Goal: Task Accomplishment & Management: Use online tool/utility

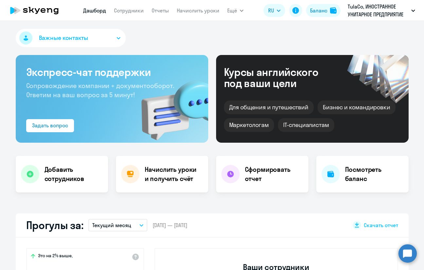
select select "30"
click at [189, 9] on link "Начислить уроки" at bounding box center [198, 10] width 43 height 7
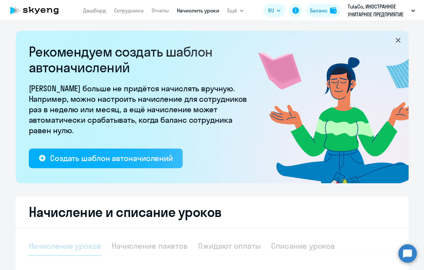
select select "10"
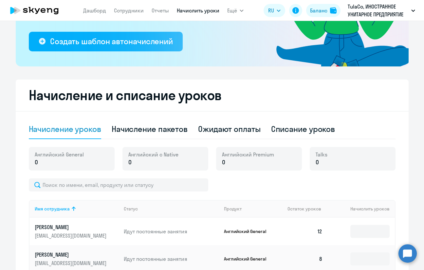
scroll to position [215, 0]
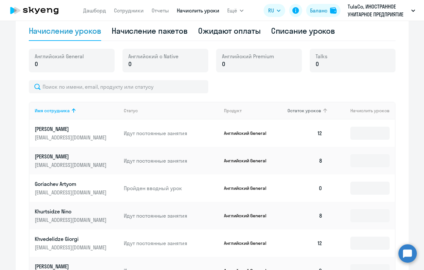
click at [303, 113] on span "Остаток уроков" at bounding box center [304, 111] width 34 height 6
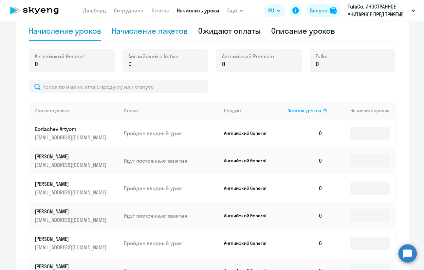
click at [158, 34] on div "Начисление пакетов" at bounding box center [150, 31] width 76 height 10
select select "10"
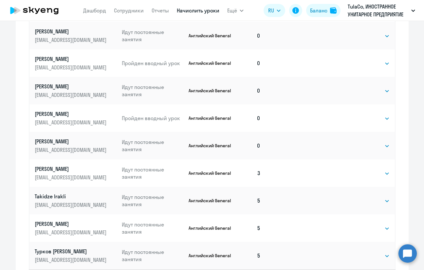
scroll to position [378, 0]
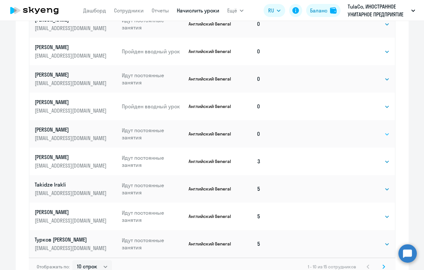
click at [379, 135] on select "Выбрать 4 8 16 32 64 96 128" at bounding box center [375, 134] width 27 height 8
select select "16"
click at [362, 130] on select "Выбрать 4 8 16 32 64 96 128" at bounding box center [375, 134] width 27 height 8
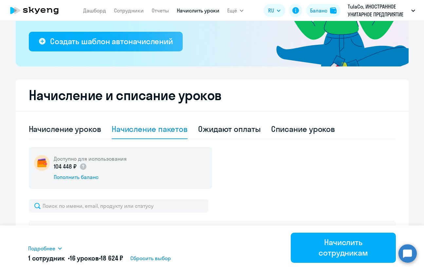
scroll to position [215, 0]
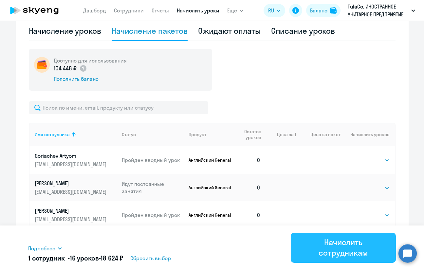
click at [343, 240] on div "Начислить сотрудникам" at bounding box center [343, 247] width 87 height 21
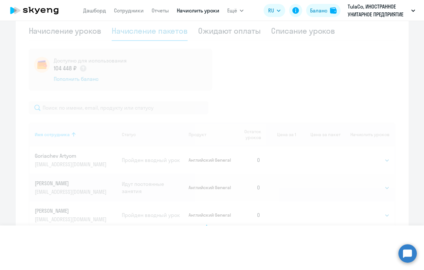
select select
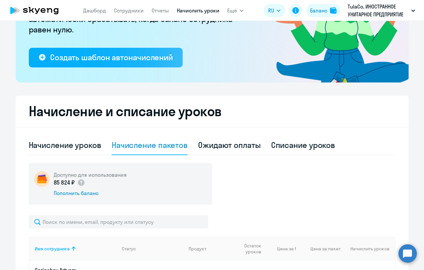
scroll to position [28, 0]
